Goal: Task Accomplishment & Management: Complete application form

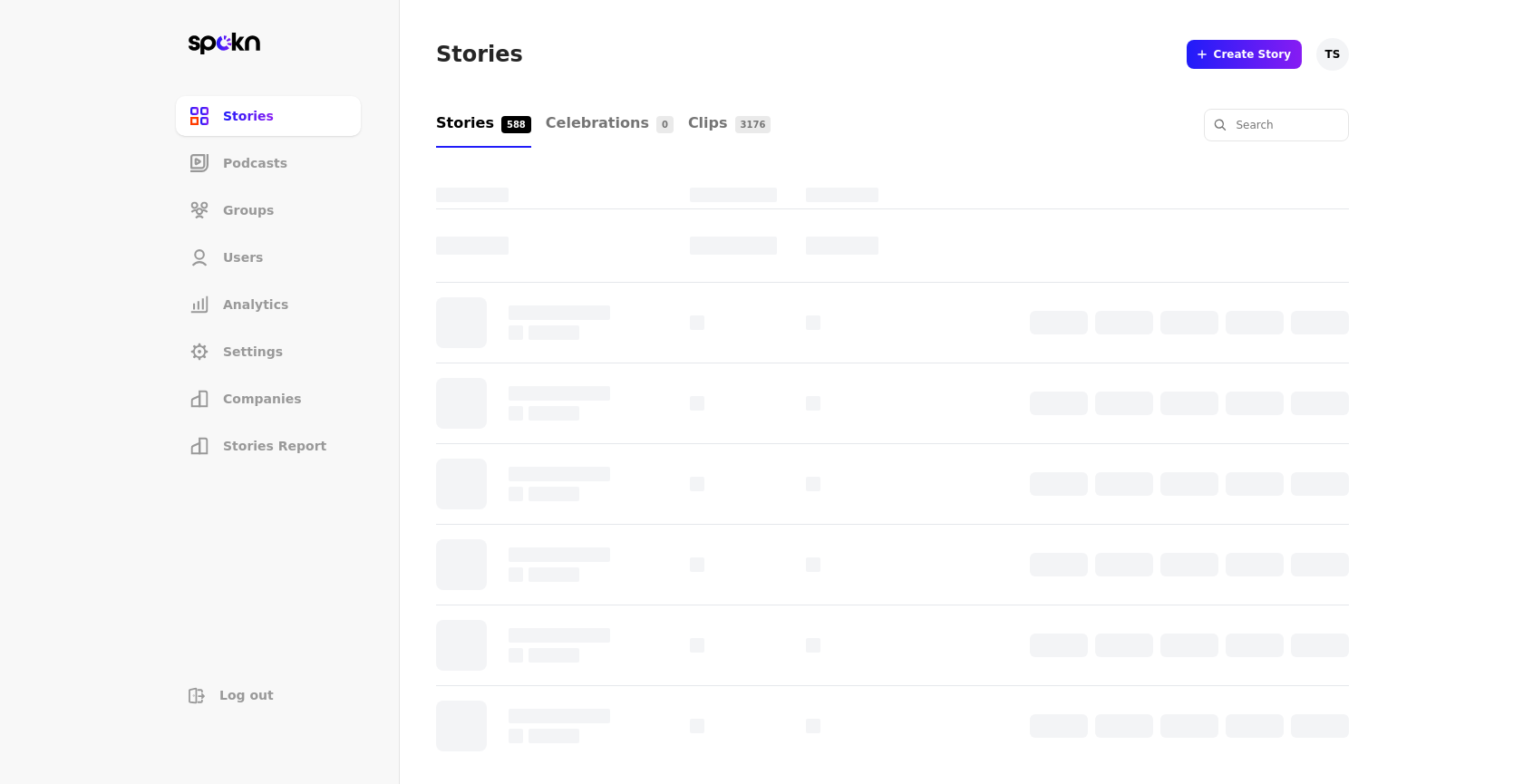
click at [274, 410] on li "Companies" at bounding box center [269, 398] width 185 height 39
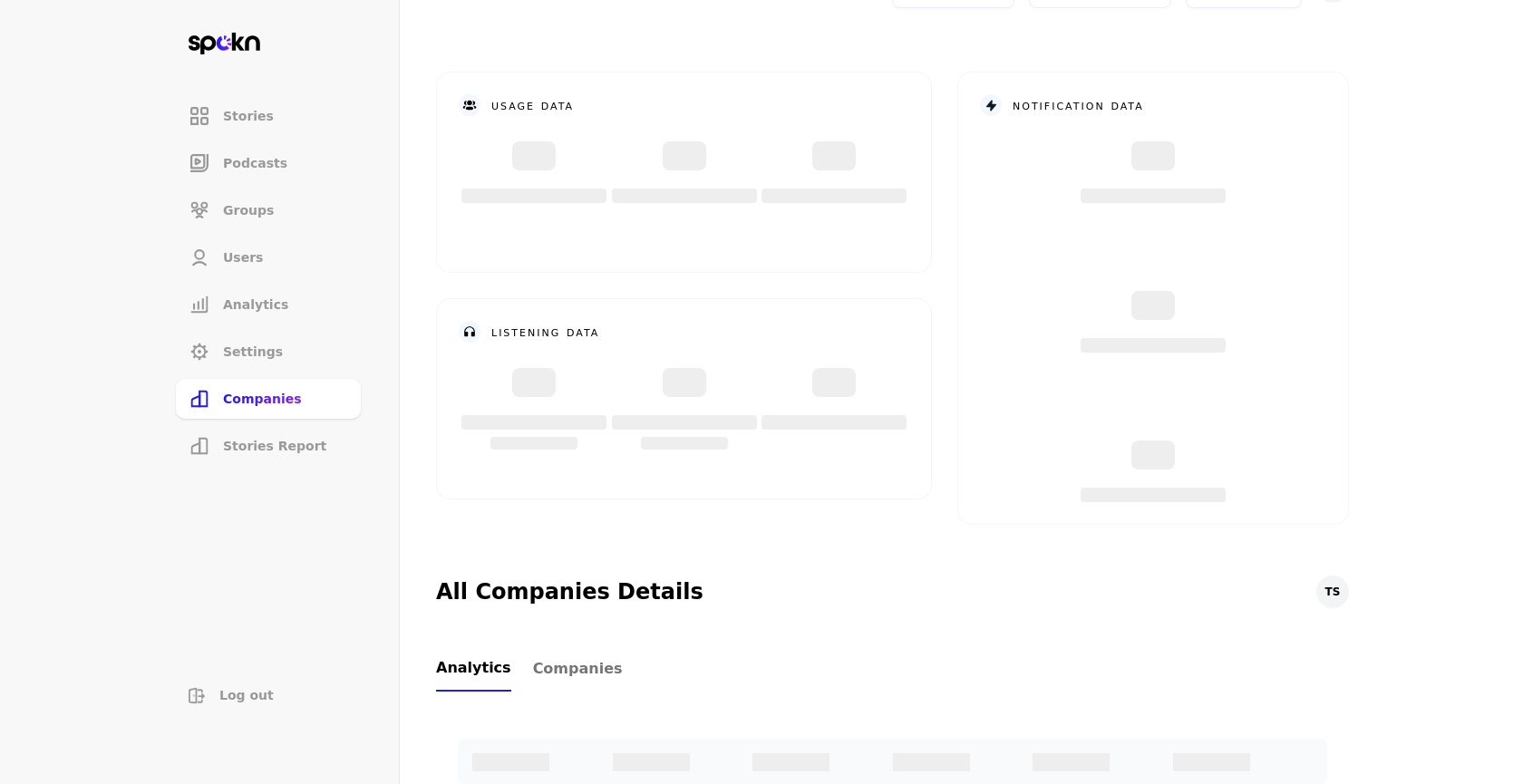
scroll to position [89, 0]
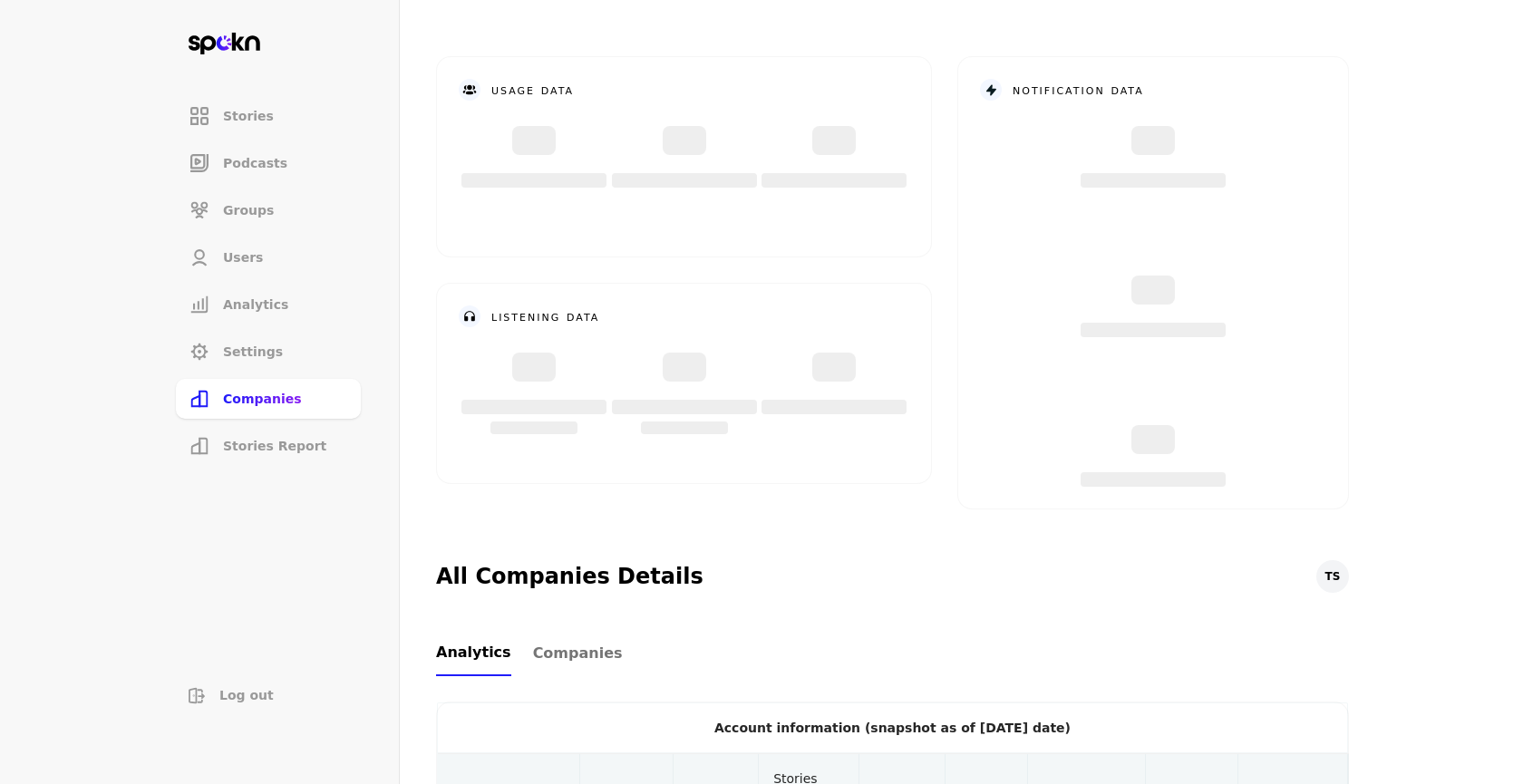
click at [581, 672] on link "Companies" at bounding box center [578, 653] width 90 height 45
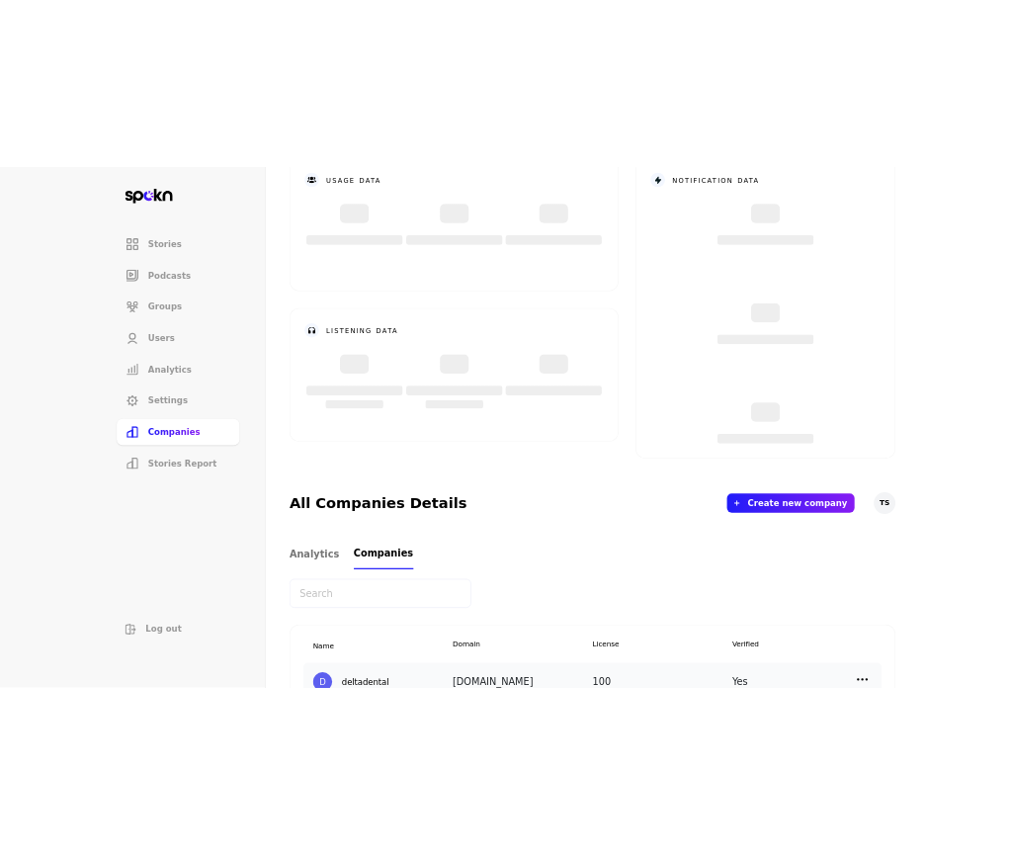
scroll to position [193, 0]
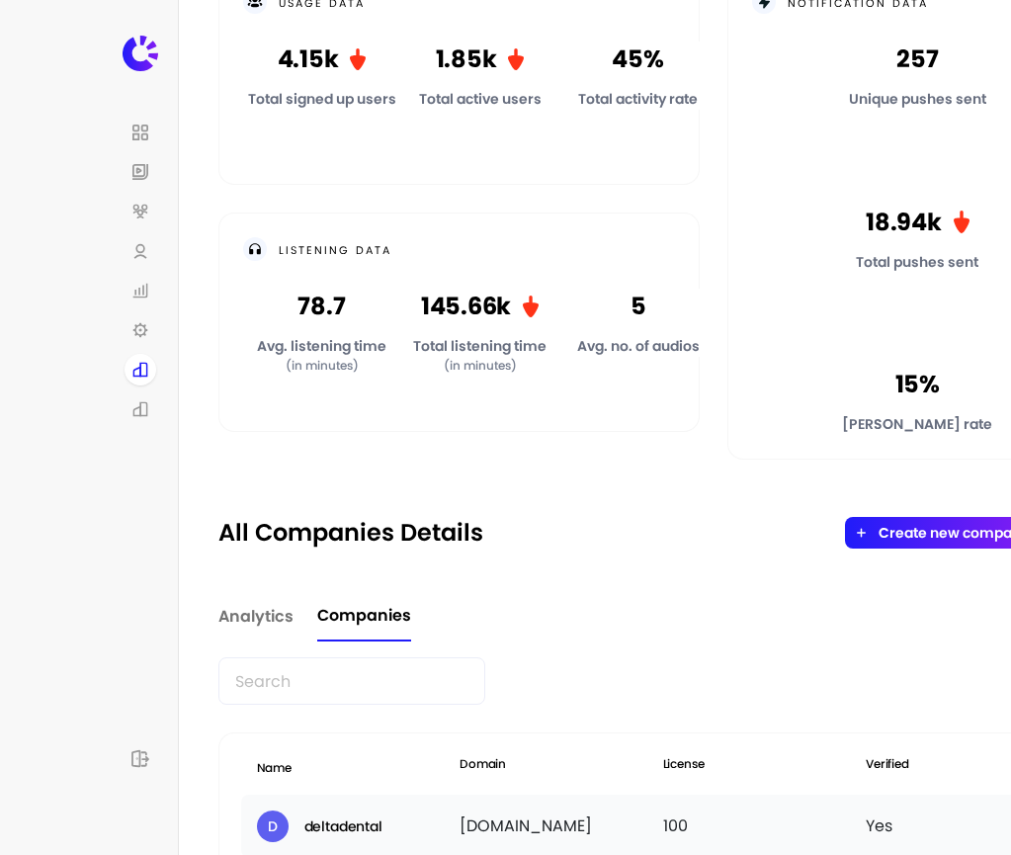
click at [913, 540] on button "Create new company" at bounding box center [953, 533] width 150 height 16
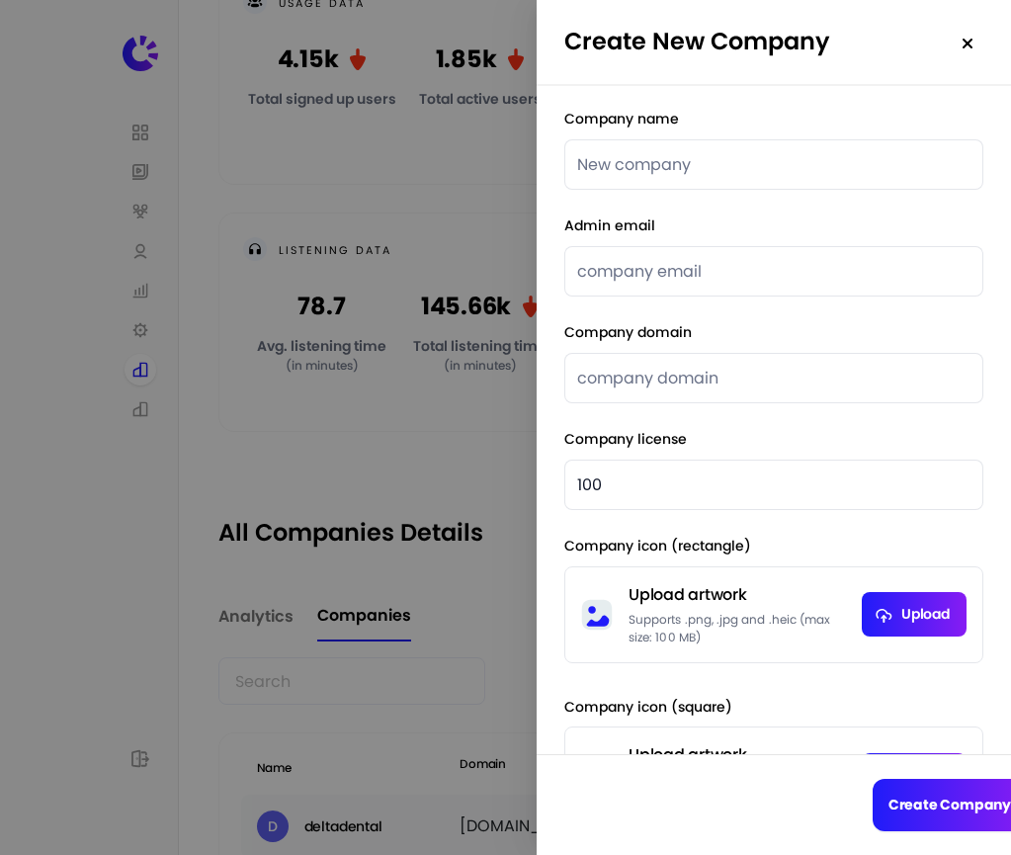
click at [951, 802] on button "Create Company" at bounding box center [949, 804] width 154 height 52
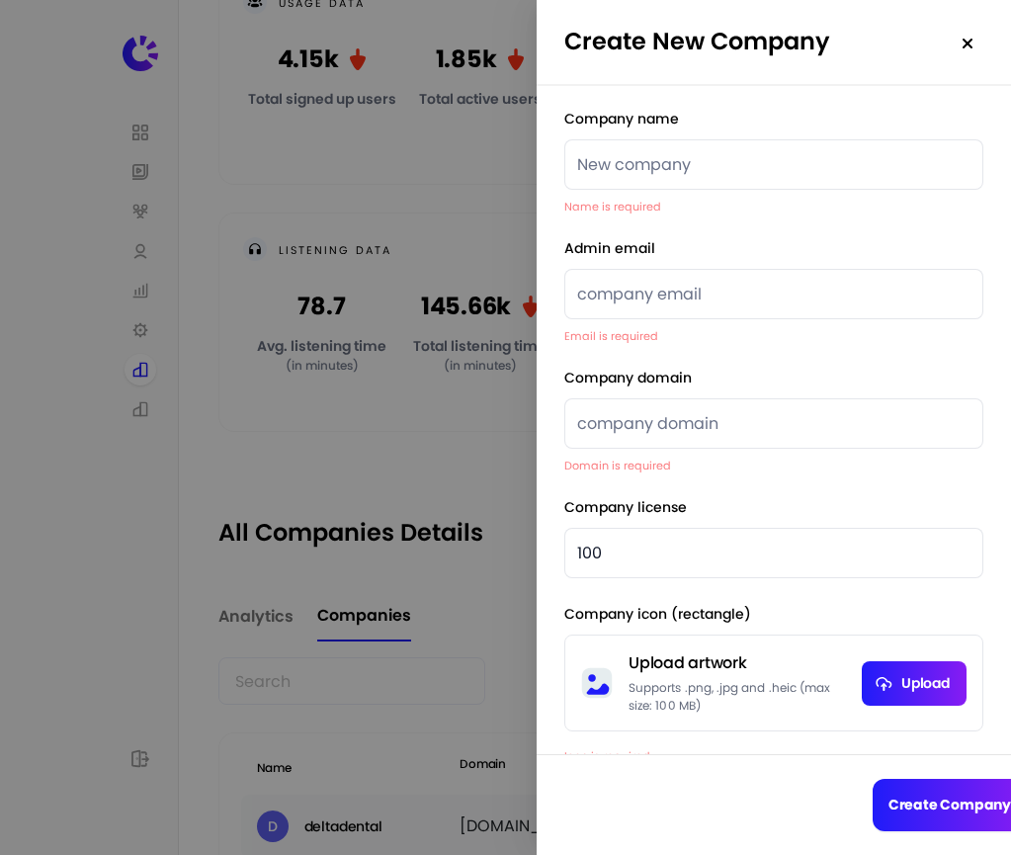
click at [941, 812] on button "Create Company" at bounding box center [949, 804] width 154 height 52
click at [818, 162] on input "text" at bounding box center [773, 164] width 419 height 50
click at [815, 290] on input "text" at bounding box center [773, 294] width 419 height 50
click at [626, 414] on input "text" at bounding box center [773, 423] width 419 height 50
click at [739, 179] on input "text" at bounding box center [773, 164] width 419 height 50
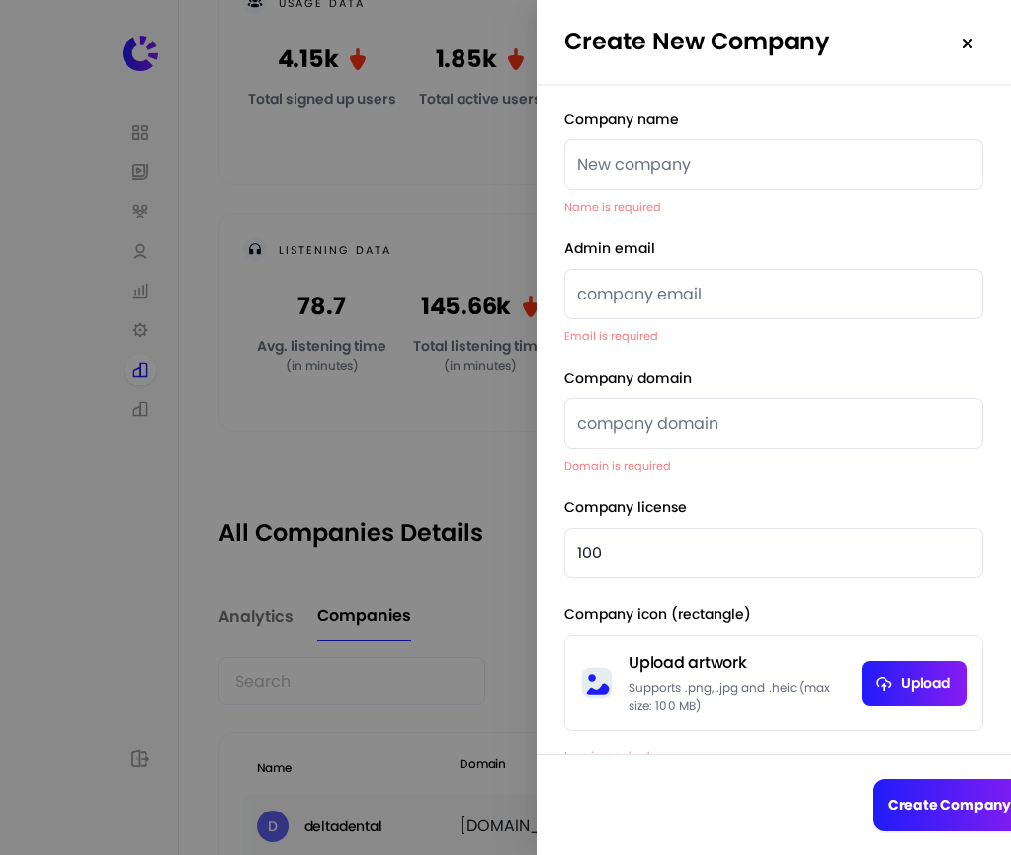
click at [373, 339] on div at bounding box center [505, 427] width 1011 height 855
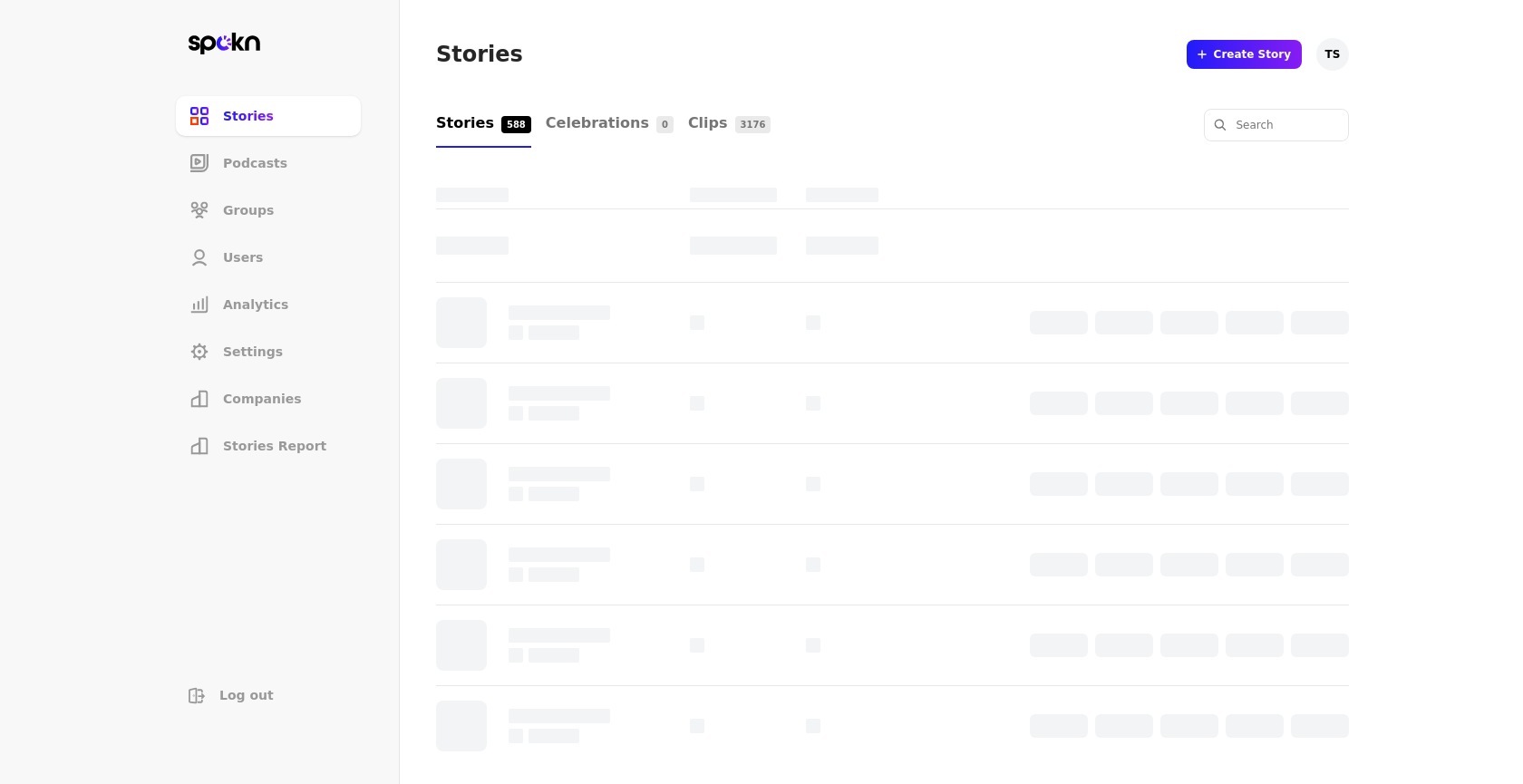
click at [284, 414] on li "Companies" at bounding box center [269, 398] width 185 height 39
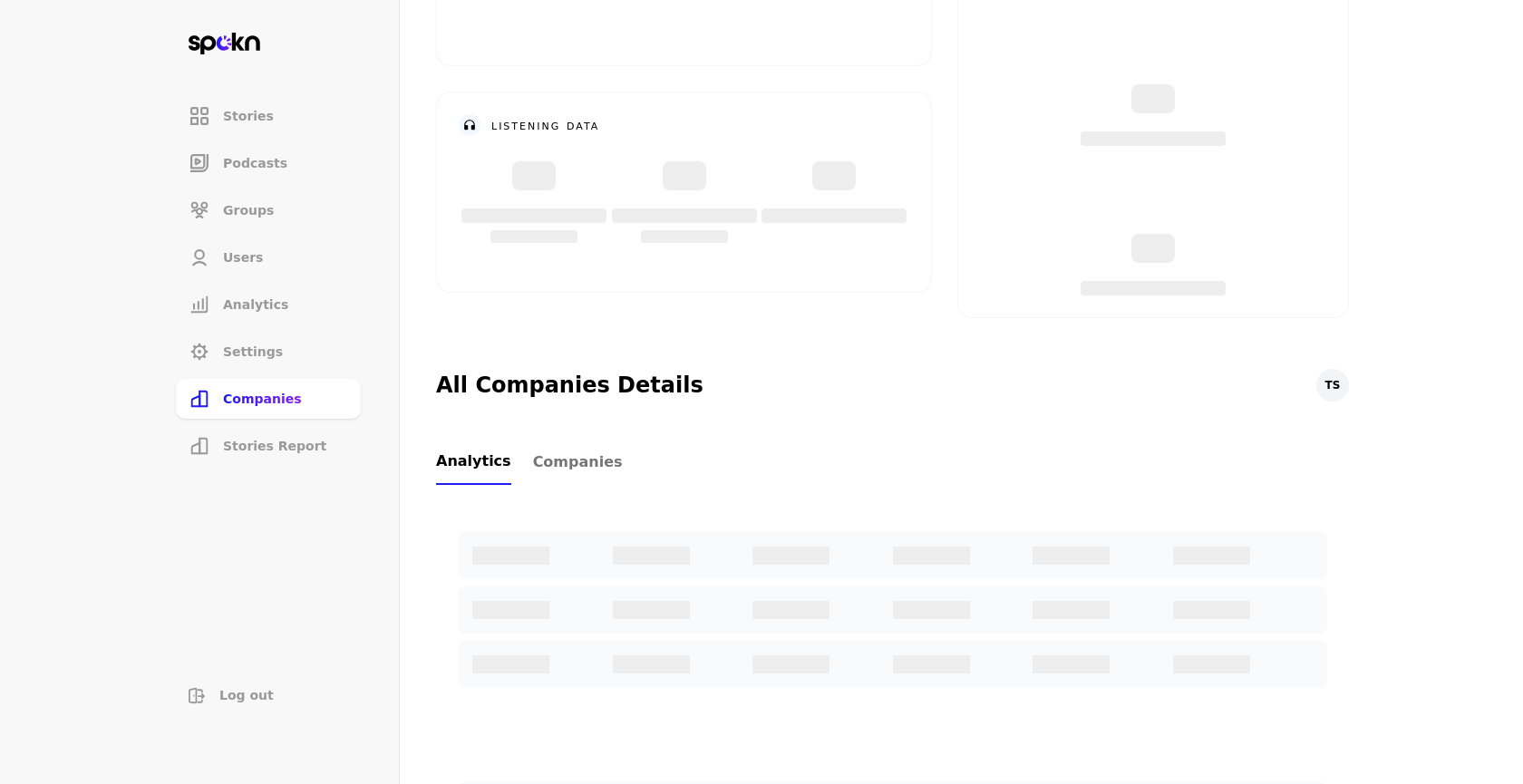
scroll to position [285, 0]
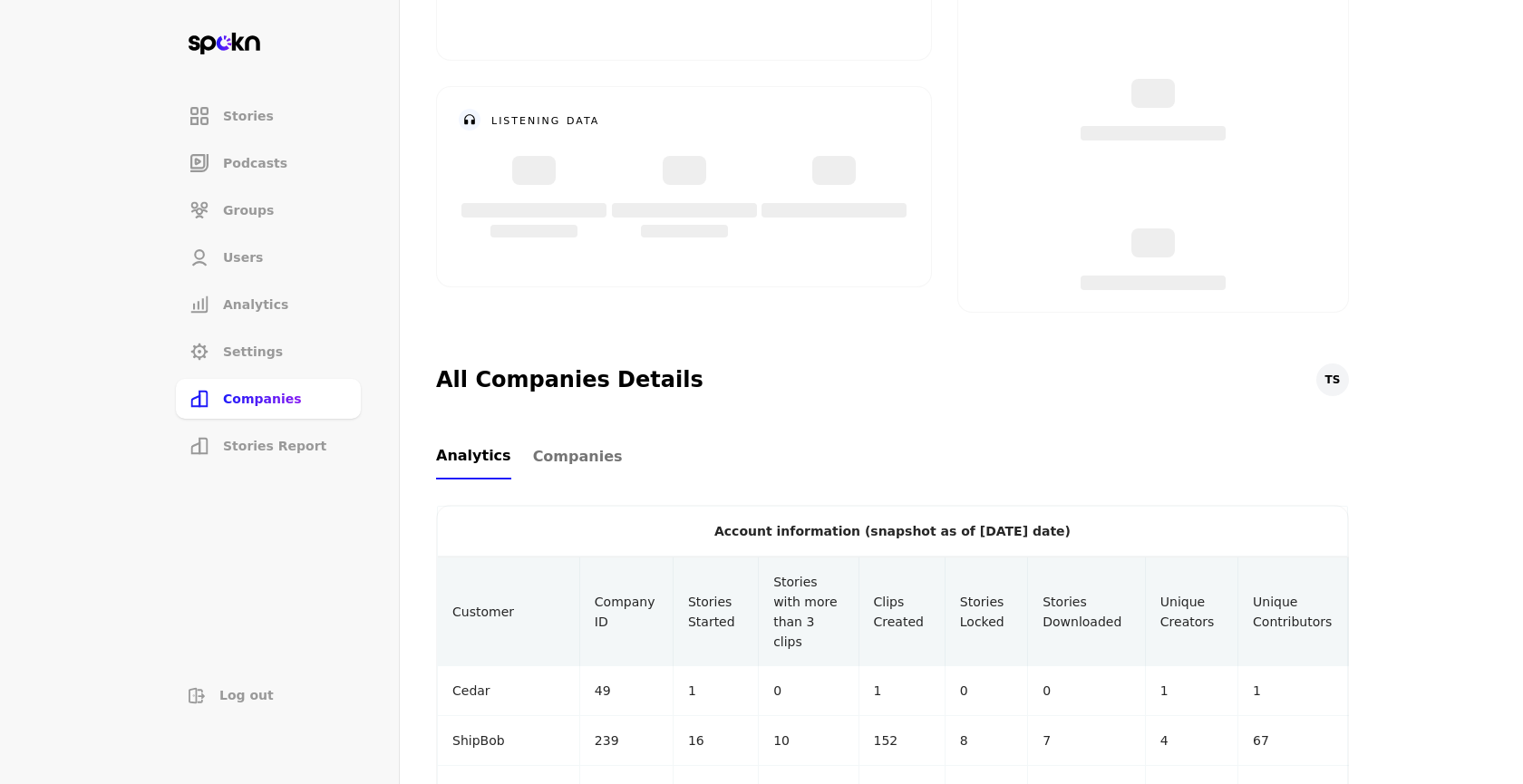
click at [568, 458] on span "Companies" at bounding box center [578, 457] width 90 height 22
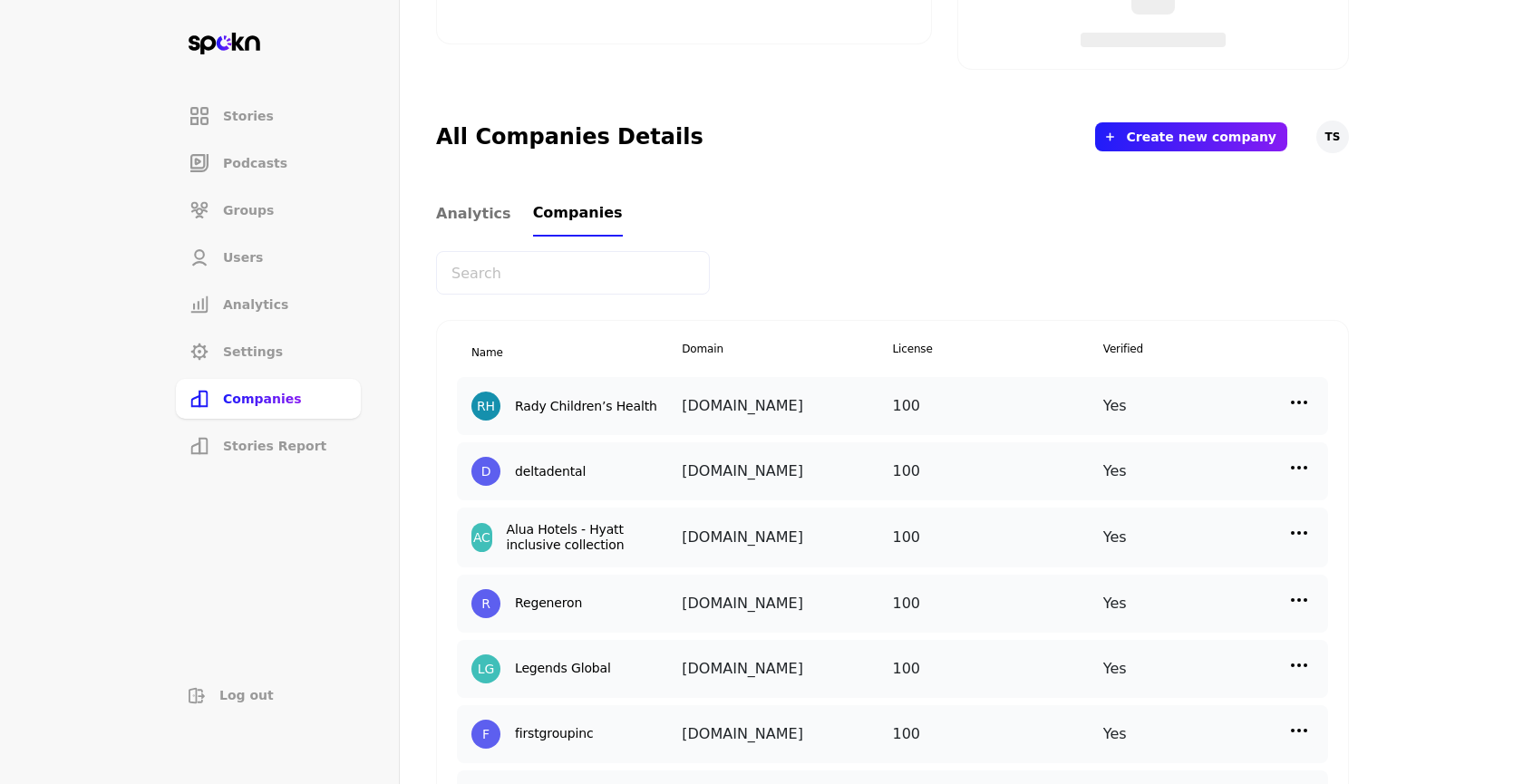
scroll to position [549, 0]
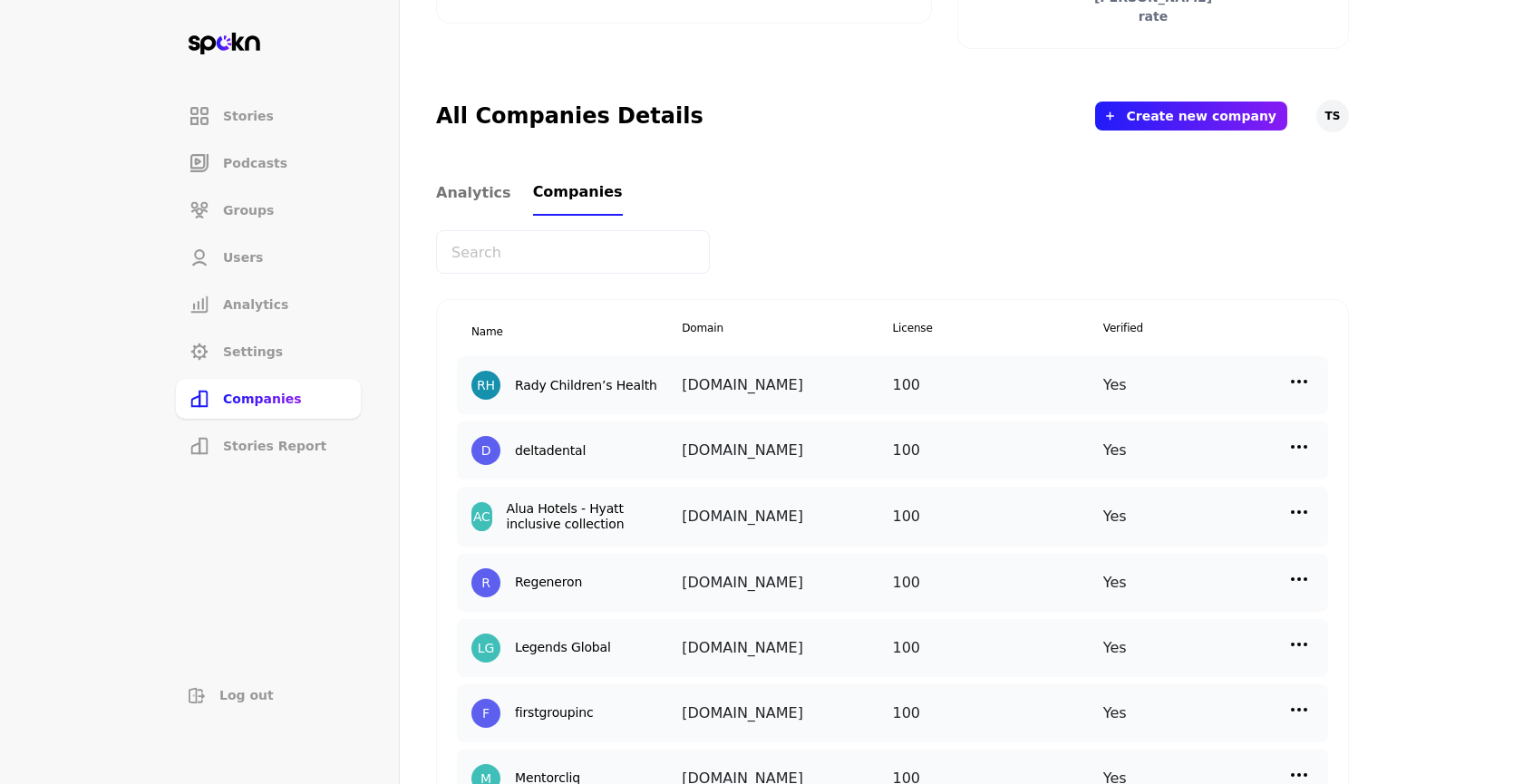
click at [1163, 109] on button "Create new company" at bounding box center [1201, 116] width 150 height 15
